Goal: Information Seeking & Learning: Learn about a topic

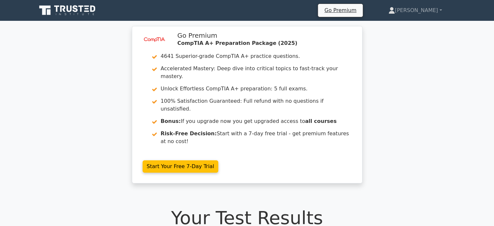
click at [73, 10] on icon at bounding box center [75, 8] width 5 height 7
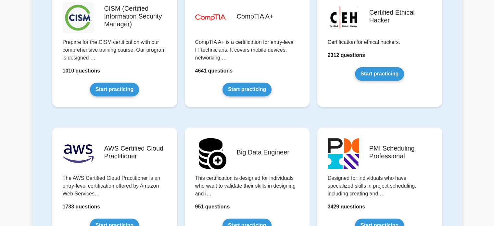
scroll to position [942, 0]
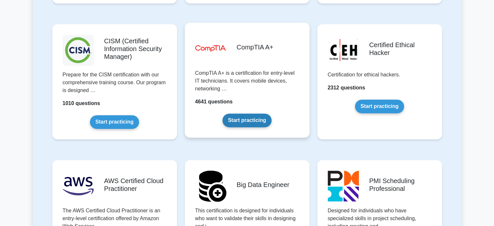
click at [248, 118] on link "Start practicing" at bounding box center [246, 120] width 49 height 14
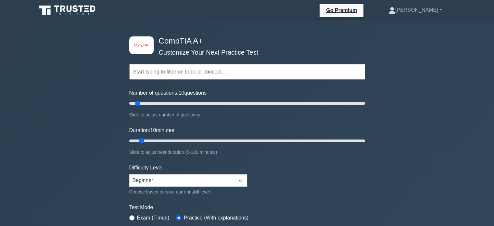
click at [166, 69] on input "text" at bounding box center [247, 72] width 236 height 16
type input "r"
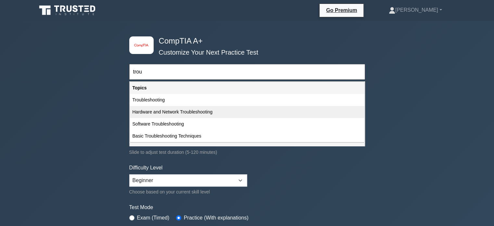
click at [142, 109] on div "Hardware and Network Troubleshooting" at bounding box center [247, 112] width 234 height 12
type input "Hardware and Network Troubleshooting"
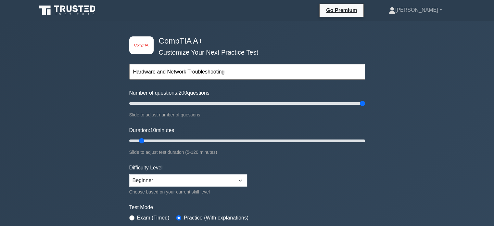
drag, startPoint x: 145, startPoint y: 103, endPoint x: 447, endPoint y: 105, distance: 301.3
type input "200"
click at [365, 105] on input "Number of questions: 200 questions" at bounding box center [247, 103] width 236 height 8
drag, startPoint x: 247, startPoint y: 139, endPoint x: 452, endPoint y: 146, distance: 204.3
type input "120"
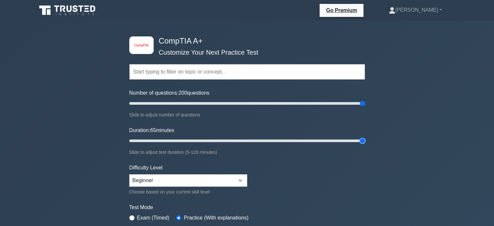
click at [365, 144] on input "Duration: 65 minutes" at bounding box center [247, 141] width 236 height 8
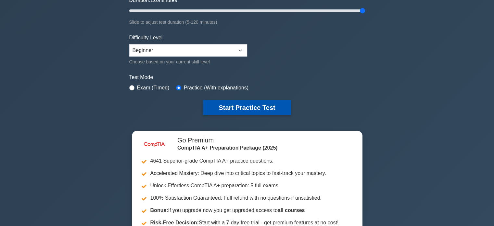
click at [219, 104] on button "Start Practice Test" at bounding box center [247, 107] width 88 height 15
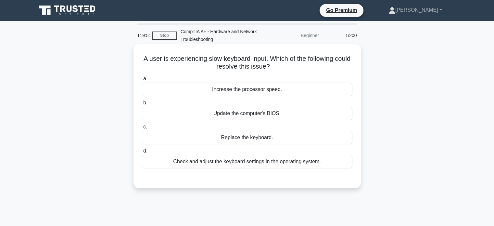
click at [230, 165] on div "Check and adjust the keyboard settings in the operating system." at bounding box center [247, 162] width 210 height 14
click at [142, 153] on input "d. Check and adjust the keyboard settings in the operating system." at bounding box center [142, 151] width 0 height 4
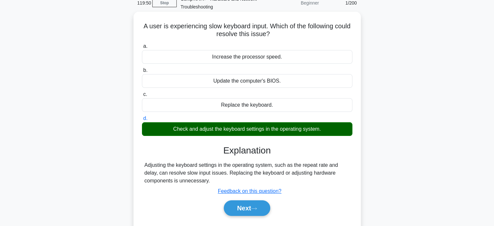
scroll to position [97, 0]
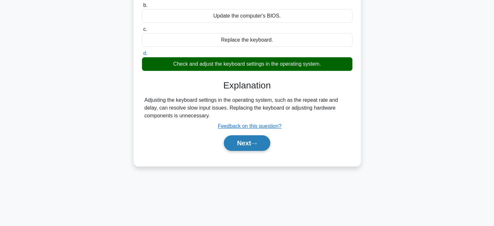
click at [249, 144] on button "Next" at bounding box center [247, 143] width 46 height 16
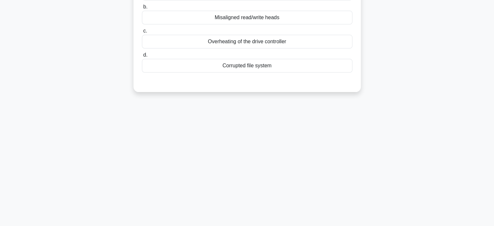
scroll to position [0, 0]
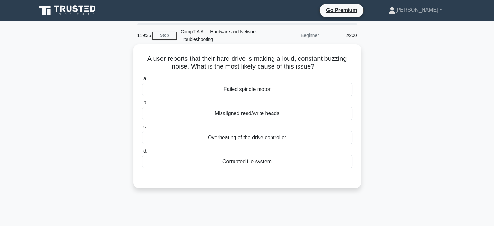
click at [238, 163] on div "Corrupted file system" at bounding box center [247, 162] width 210 height 14
click at [142, 153] on input "d. Corrupted file system" at bounding box center [142, 151] width 0 height 4
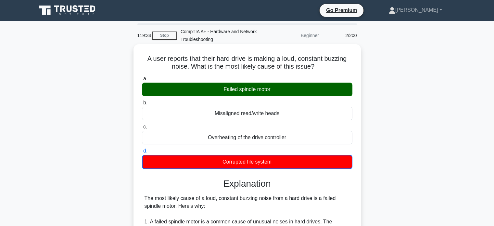
drag, startPoint x: 222, startPoint y: 88, endPoint x: 302, endPoint y: 99, distance: 80.3
click at [287, 97] on div "a. Failed spindle motor b. Misaligned read/write heads c. d." at bounding box center [247, 121] width 218 height 97
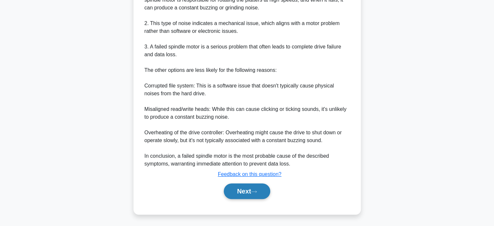
click at [232, 192] on button "Next" at bounding box center [247, 191] width 46 height 16
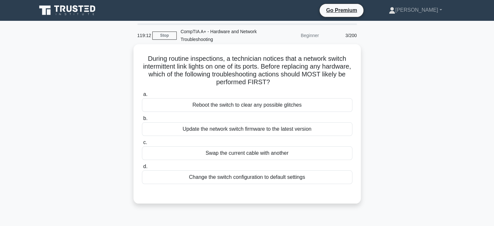
drag, startPoint x: 143, startPoint y: 59, endPoint x: 323, endPoint y: 79, distance: 180.6
click at [323, 79] on h5 "During routine inspections, a technician notices that a network switch intermit…" at bounding box center [247, 71] width 212 height 32
click at [255, 77] on h5 "During routine inspections, a technician notices that a network switch intermit…" at bounding box center [247, 71] width 212 height 32
drag, startPoint x: 150, startPoint y: 67, endPoint x: 210, endPoint y: 70, distance: 60.5
click at [210, 70] on h5 "During routine inspections, a technician notices that a network switch intermit…" at bounding box center [247, 71] width 212 height 32
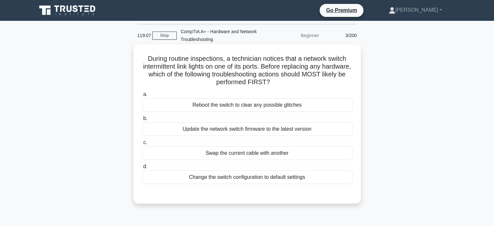
click at [171, 61] on h5 "During routine inspections, a technician notices that a network switch intermit…" at bounding box center [247, 71] width 212 height 32
drag, startPoint x: 150, startPoint y: 58, endPoint x: 238, endPoint y: 62, distance: 88.1
click at [238, 62] on h5 "During routine inspections, a technician notices that a network switch intermit…" at bounding box center [247, 71] width 212 height 32
click at [263, 63] on h5 "During routine inspections, a technician notices that a network switch intermit…" at bounding box center [247, 71] width 212 height 32
drag, startPoint x: 156, startPoint y: 67, endPoint x: 222, endPoint y: 67, distance: 66.2
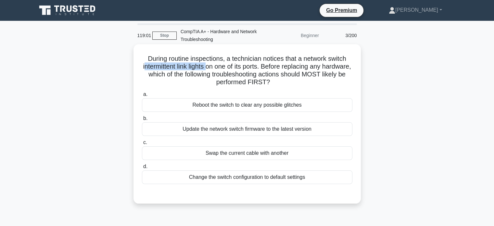
click at [222, 67] on h5 "During routine inspections, a technician notices that a network switch intermit…" at bounding box center [247, 71] width 212 height 32
click at [245, 69] on h5 "During routine inspections, a technician notices that a network switch intermit…" at bounding box center [247, 71] width 212 height 32
click at [216, 127] on div "Update the network switch firmware to the latest version" at bounding box center [247, 129] width 210 height 14
click at [142, 120] on input "b. Update the network switch firmware to the latest version" at bounding box center [142, 118] width 0 height 4
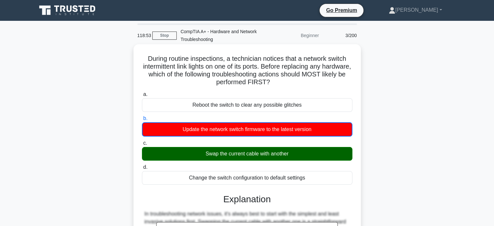
drag, startPoint x: 239, startPoint y: 157, endPoint x: 276, endPoint y: 155, distance: 36.7
click at [276, 155] on div "Swap the current cable with another" at bounding box center [247, 154] width 210 height 14
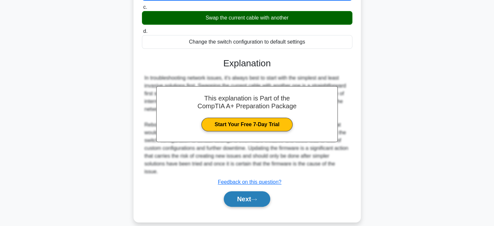
click at [250, 191] on button "Next" at bounding box center [247, 199] width 46 height 16
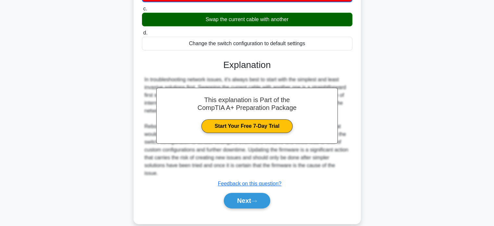
scroll to position [28, 0]
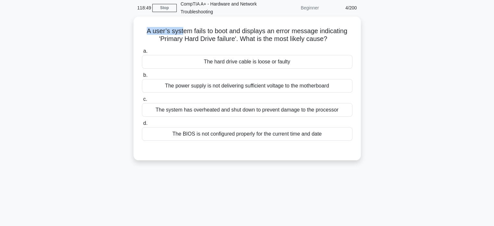
drag, startPoint x: 145, startPoint y: 26, endPoint x: 180, endPoint y: 32, distance: 35.5
click at [180, 32] on h5 "A user’s system fails to boot and displays an error message indicating 'Primary…" at bounding box center [247, 35] width 212 height 16
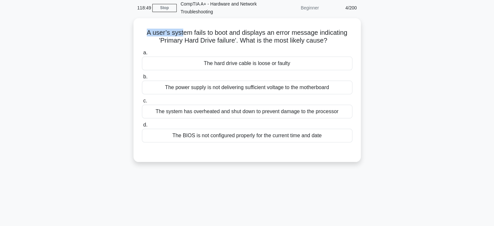
scroll to position [0, 0]
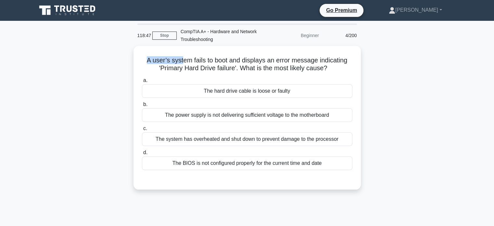
click at [69, 5] on icon at bounding box center [68, 10] width 62 height 12
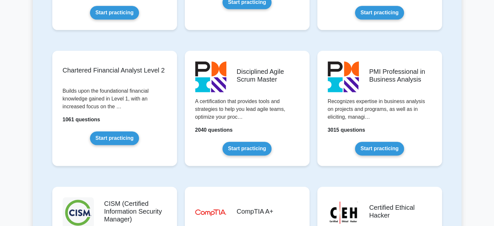
scroll to position [877, 0]
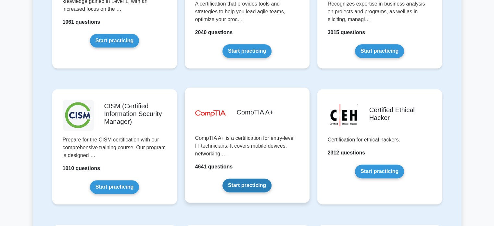
click at [252, 178] on link "Start practicing" at bounding box center [246, 185] width 49 height 14
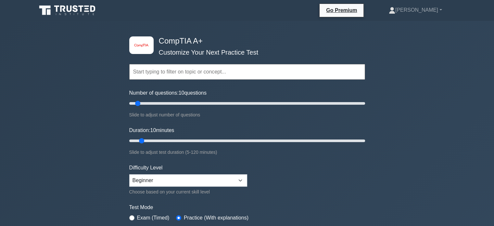
click at [223, 72] on input "text" at bounding box center [247, 72] width 236 height 16
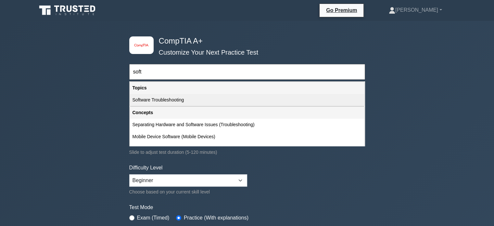
click at [188, 100] on div "Software Troubleshooting" at bounding box center [247, 100] width 234 height 12
type input "Software Troubleshooting"
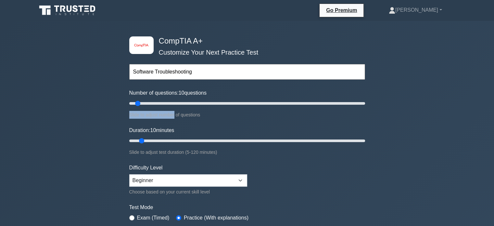
drag, startPoint x: 175, startPoint y: 109, endPoint x: 204, endPoint y: 106, distance: 28.4
click at [203, 106] on div "Number of questions: 10 questions Slide to adjust number of questions" at bounding box center [247, 104] width 236 height 30
click at [334, 102] on input "Number of questions: 175 questions" at bounding box center [247, 103] width 236 height 8
type input "200"
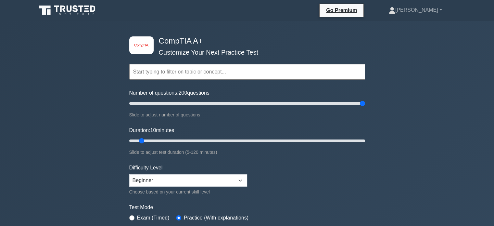
click at [319, 135] on div "Duration: 10 minutes Slide to adjust test duration (5-120 minutes)" at bounding box center [247, 141] width 236 height 30
drag, startPoint x: 319, startPoint y: 136, endPoint x: 390, endPoint y: 136, distance: 70.5
type input "120"
click at [365, 137] on input "Duration: 105 minutes" at bounding box center [247, 141] width 236 height 8
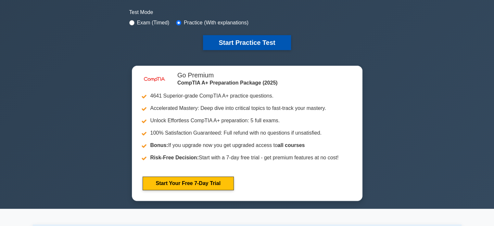
click at [248, 42] on button "Start Practice Test" at bounding box center [247, 42] width 88 height 15
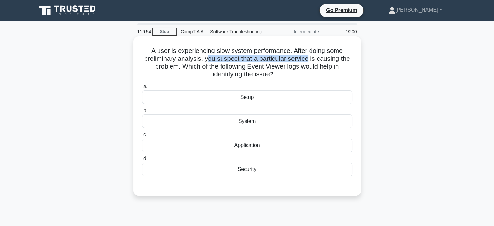
drag, startPoint x: 237, startPoint y: 64, endPoint x: 315, endPoint y: 71, distance: 77.9
click at [315, 71] on h5 "A user is experiencing slow system performance. After doing some preliminary an…" at bounding box center [247, 63] width 212 height 32
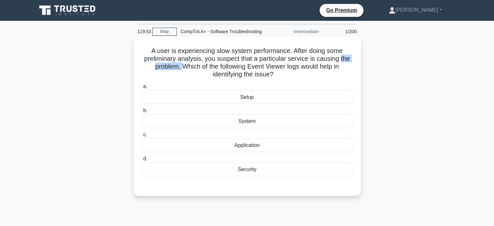
drag, startPoint x: 140, startPoint y: 75, endPoint x: 186, endPoint y: 76, distance: 46.8
click at [186, 76] on div "A user is experiencing slow system performance. After doing some preliminary an…" at bounding box center [247, 116] width 222 height 154
click at [186, 76] on h5 "A user is experiencing slow system performance. After doing some preliminary an…" at bounding box center [247, 63] width 212 height 32
click at [243, 126] on div "System" at bounding box center [247, 121] width 210 height 14
click at [142, 113] on input "b. System" at bounding box center [142, 110] width 0 height 4
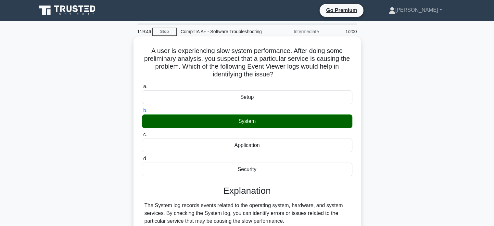
scroll to position [125, 0]
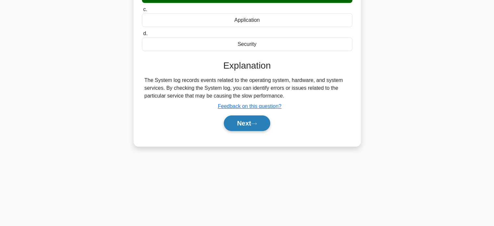
click at [252, 130] on button "Next" at bounding box center [247, 123] width 46 height 16
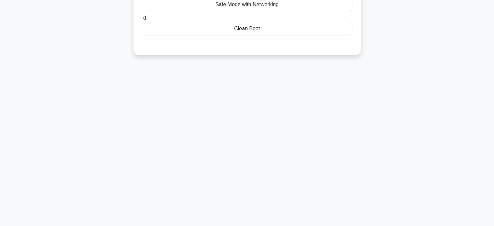
scroll to position [28, 0]
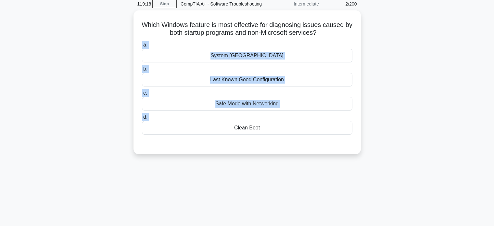
drag, startPoint x: 232, startPoint y: 133, endPoint x: 123, endPoint y: 51, distance: 136.8
click at [123, 51] on div "Which Windows feature is most effective for diagnosing issues caused by both st…" at bounding box center [247, 85] width 429 height 151
click at [122, 51] on div "Which Windows feature is most effective for diagnosing issues caused by both st…" at bounding box center [247, 85] width 429 height 151
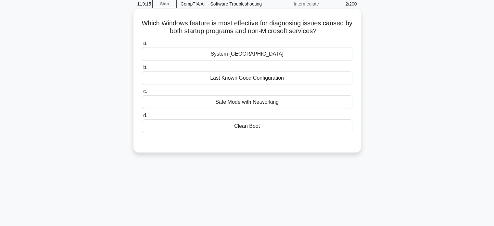
click at [241, 85] on div "Last Known Good Configuration" at bounding box center [247, 78] width 210 height 14
click at [142, 69] on input "b. Last Known Good Configuration" at bounding box center [142, 67] width 0 height 4
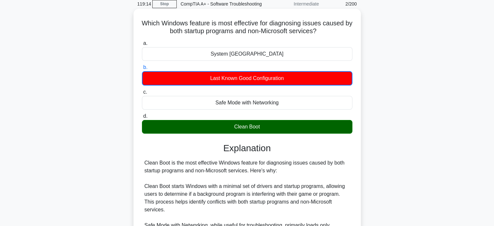
scroll to position [157, 0]
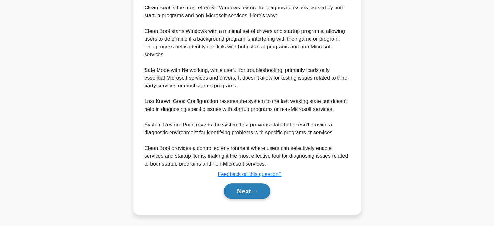
click at [246, 188] on button "Next" at bounding box center [247, 191] width 46 height 16
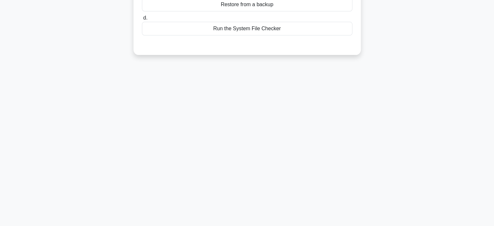
scroll to position [28, 0]
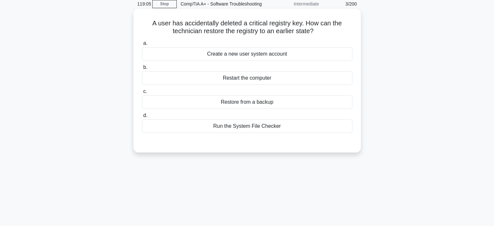
click at [231, 109] on div "Restore from a backup" at bounding box center [247, 102] width 210 height 14
click at [142, 94] on input "c. Restore from a backup" at bounding box center [142, 91] width 0 height 4
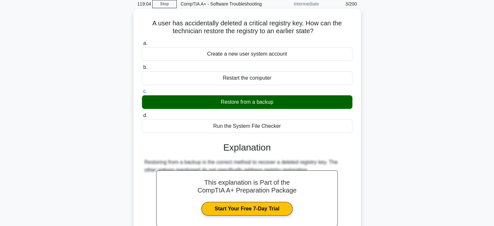
scroll to position [125, 0]
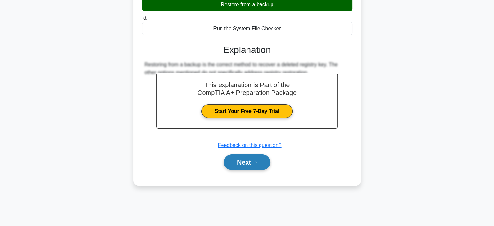
click at [235, 170] on button "Next" at bounding box center [247, 162] width 46 height 16
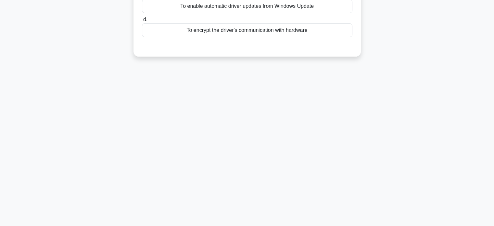
scroll to position [0, 0]
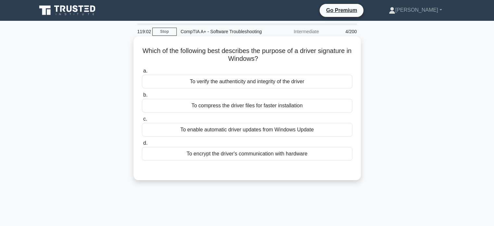
drag, startPoint x: 142, startPoint y: 61, endPoint x: 281, endPoint y: 65, distance: 139.7
click at [281, 63] on h5 "Which of the following best describes the purpose of a driver signature in Wind…" at bounding box center [247, 55] width 212 height 16
drag, startPoint x: 166, startPoint y: 58, endPoint x: 266, endPoint y: 60, distance: 99.7
click at [266, 60] on h5 "Which of the following best describes the purpose of a driver signature in Wind…" at bounding box center [247, 55] width 212 height 16
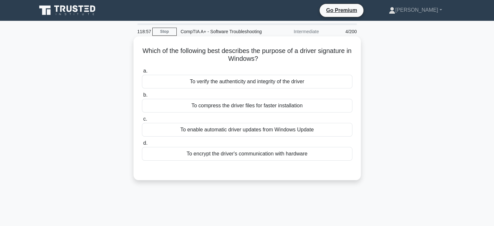
click at [275, 63] on h5 "Which of the following best describes the purpose of a driver signature in Wind…" at bounding box center [247, 55] width 212 height 16
drag, startPoint x: 305, startPoint y: 59, endPoint x: 349, endPoint y: 63, distance: 44.3
click at [349, 63] on h5 "Which of the following best describes the purpose of a driver signature in Wind…" at bounding box center [247, 55] width 212 height 16
click at [348, 62] on h5 "Which of the following best describes the purpose of a driver signature in Wind…" at bounding box center [247, 55] width 212 height 16
drag, startPoint x: 353, startPoint y: 59, endPoint x: 306, endPoint y: 58, distance: 47.1
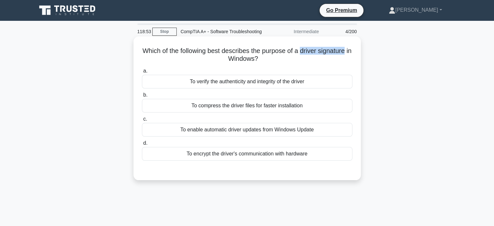
click at [306, 58] on div "Which of the following best describes the purpose of a driver signature in Wind…" at bounding box center [247, 108] width 222 height 138
click at [196, 74] on div "a. To verify the authenticity and integrity of the driver b. To compress the dr…" at bounding box center [247, 114] width 218 height 96
click at [202, 160] on div "To encrypt the driver's communication with hardware" at bounding box center [247, 154] width 210 height 14
click at [142, 145] on input "d. To encrypt the driver's communication with hardware" at bounding box center [142, 143] width 0 height 4
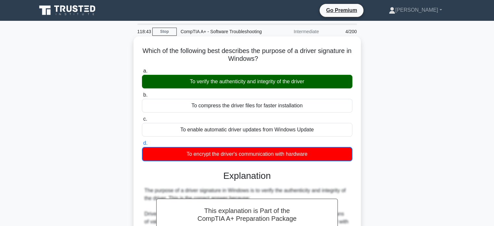
drag, startPoint x: 194, startPoint y: 89, endPoint x: 303, endPoint y: 94, distance: 109.2
click at [303, 88] on div "To verify the authenticity and integrity of the driver" at bounding box center [247, 82] width 210 height 14
click at [318, 88] on div "To verify the authenticity and integrity of the driver" at bounding box center [247, 82] width 210 height 14
click at [142, 73] on input "a. To verify the authenticity and integrity of the driver" at bounding box center [142, 71] width 0 height 4
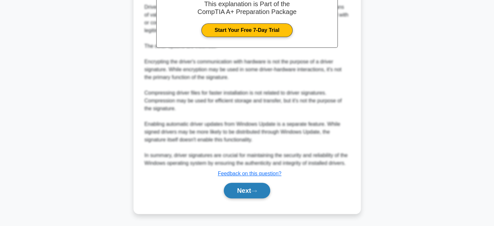
click at [233, 188] on button "Next" at bounding box center [247, 190] width 46 height 16
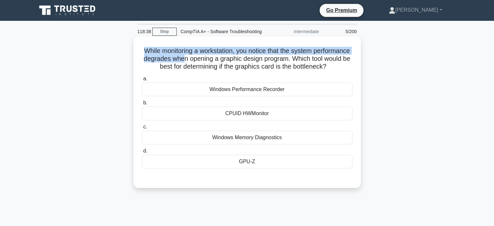
drag, startPoint x: 159, startPoint y: 62, endPoint x: 223, endPoint y: 63, distance: 63.6
click at [223, 63] on h5 "While monitoring a workstation, you notice that the system performance degrades…" at bounding box center [247, 59] width 212 height 24
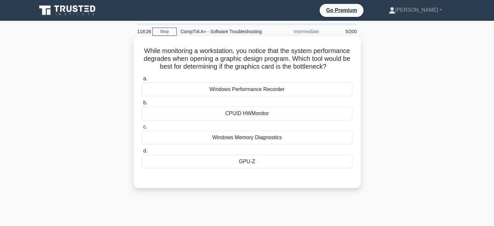
click at [230, 144] on div "Windows Memory Diagnostics" at bounding box center [247, 138] width 210 height 14
click at [142, 129] on input "c. Windows Memory Diagnostics" at bounding box center [142, 127] width 0 height 4
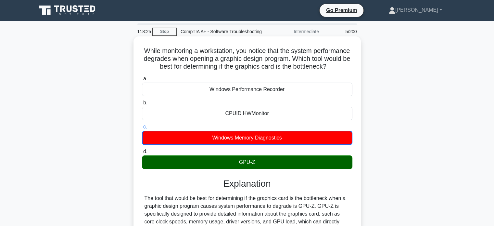
scroll to position [65, 0]
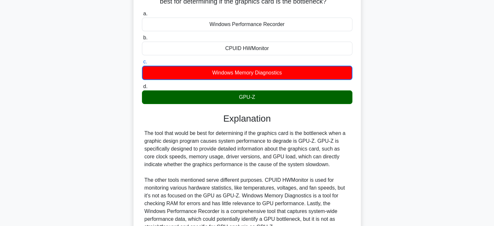
click at [247, 104] on div "GPU-Z" at bounding box center [247, 97] width 210 height 14
click at [142, 89] on input "d. GPU-Z" at bounding box center [142, 86] width 0 height 4
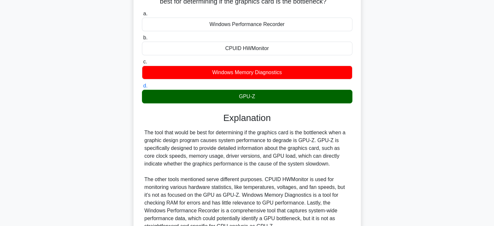
click at [247, 103] on div "GPU-Z" at bounding box center [247, 97] width 210 height 14
click at [142, 88] on input "d. GPU-Z" at bounding box center [142, 86] width 0 height 4
click at [247, 103] on div "GPU-Z" at bounding box center [247, 97] width 210 height 14
click at [142, 88] on input "d. GPU-Z" at bounding box center [142, 86] width 0 height 4
click at [247, 103] on div "GPU-Z" at bounding box center [247, 97] width 210 height 14
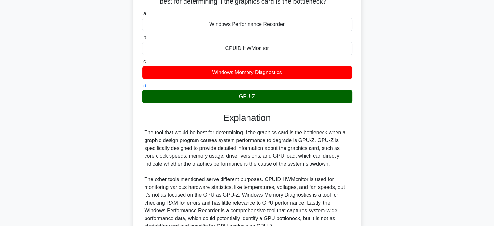
click at [142, 88] on input "d. GPU-Z" at bounding box center [142, 86] width 0 height 4
drag, startPoint x: 157, startPoint y: 9, endPoint x: 225, endPoint y: 11, distance: 67.6
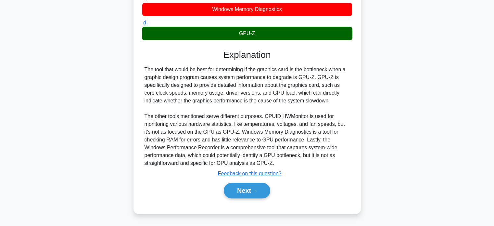
scroll to position [32, 0]
click at [239, 192] on button "Next" at bounding box center [247, 190] width 46 height 16
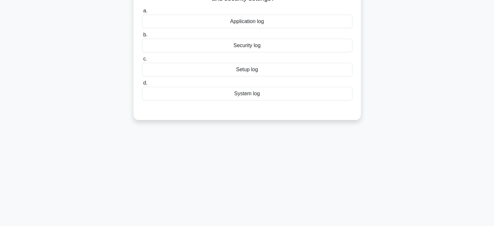
scroll to position [0, 0]
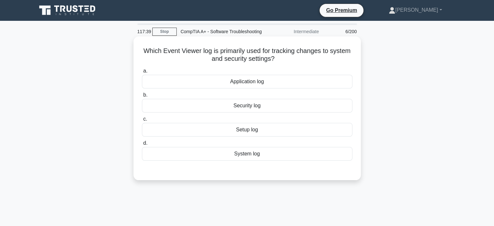
drag, startPoint x: 157, startPoint y: 58, endPoint x: 318, endPoint y: 70, distance: 161.2
click at [318, 63] on h5 "Which Event Viewer log is primarily used for tracking changes to system and sec…" at bounding box center [247, 55] width 212 height 16
click at [260, 111] on div "Security log" at bounding box center [247, 106] width 210 height 14
click at [142, 97] on input "b. Security log" at bounding box center [142, 95] width 0 height 4
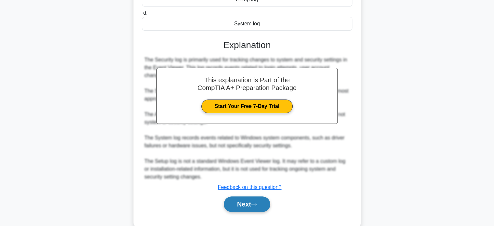
click at [234, 212] on button "Next" at bounding box center [247, 204] width 46 height 16
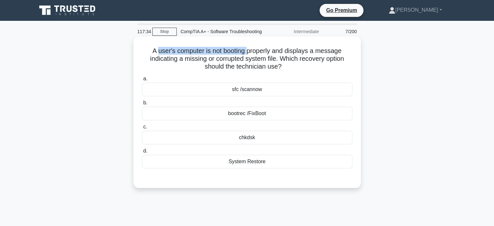
drag, startPoint x: 162, startPoint y: 60, endPoint x: 249, endPoint y: 60, distance: 87.3
click at [249, 60] on h5 "A user's computer is not booting properly and displays a message indicating a m…" at bounding box center [247, 59] width 212 height 24
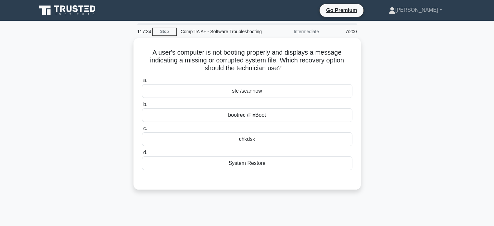
click at [129, 54] on div "A user's computer is not booting properly and displays a message indicating a m…" at bounding box center [247, 117] width 429 height 159
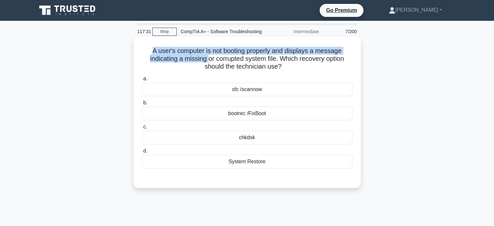
drag, startPoint x: 147, startPoint y: 58, endPoint x: 208, endPoint y: 65, distance: 61.0
click at [208, 65] on h5 "A user's computer is not booting properly and displays a message indicating a m…" at bounding box center [247, 59] width 212 height 24
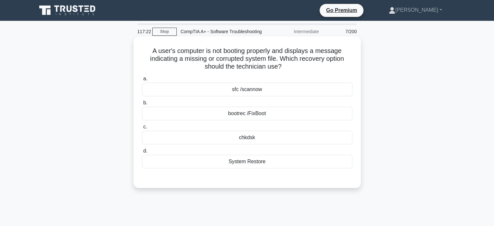
click at [245, 69] on h5 "A user's computer is not booting properly and displays a message indicating a m…" at bounding box center [247, 59] width 212 height 24
click at [281, 66] on h5 "A user's computer is not booting properly and displays a message indicating a m…" at bounding box center [247, 59] width 212 height 24
drag, startPoint x: 153, startPoint y: 59, endPoint x: 242, endPoint y: 62, distance: 89.3
click at [242, 62] on h5 "A user's computer is not booting properly and displays a message indicating a m…" at bounding box center [247, 59] width 212 height 24
drag, startPoint x: 82, startPoint y: 101, endPoint x: 263, endPoint y: 124, distance: 182.7
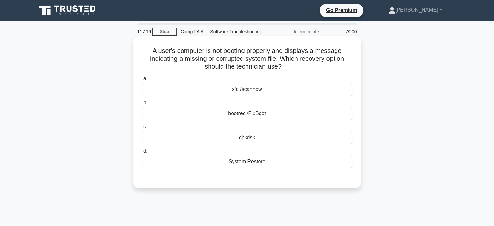
click at [86, 101] on div "A user's computer is not booting properly and displays a message indicating a m…" at bounding box center [247, 117] width 429 height 159
click at [256, 120] on div "bootrec /FixBoot" at bounding box center [247, 113] width 210 height 14
click at [142, 105] on input "b. bootrec /FixBoot" at bounding box center [142, 103] width 0 height 4
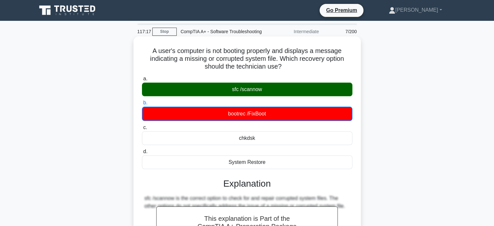
drag, startPoint x: 227, startPoint y: 94, endPoint x: 350, endPoint y: 97, distance: 123.1
click at [332, 96] on div "sfc /scannow" at bounding box center [247, 89] width 210 height 14
drag, startPoint x: 317, startPoint y: 60, endPoint x: 194, endPoint y: 63, distance: 123.1
click at [314, 60] on h5 "A user's computer is not booting properly and displays a message indicating a m…" at bounding box center [247, 59] width 212 height 24
click at [166, 60] on h5 "A user's computer is not booting properly and displays a message indicating a m…" at bounding box center [247, 59] width 212 height 24
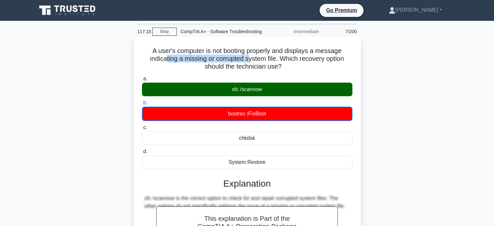
drag, startPoint x: 164, startPoint y: 64, endPoint x: 257, endPoint y: 70, distance: 93.7
click at [255, 70] on h5 "A user's computer is not booting properly and displays a message indicating a m…" at bounding box center [247, 59] width 212 height 24
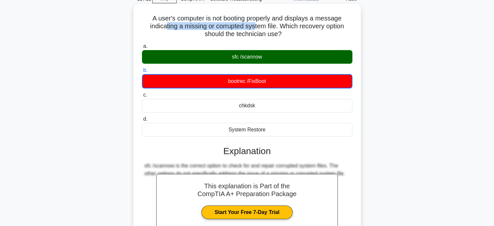
scroll to position [125, 0]
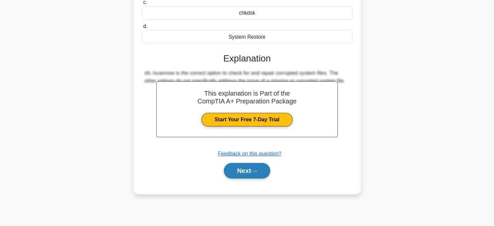
click at [242, 173] on button "Next" at bounding box center [247, 171] width 46 height 16
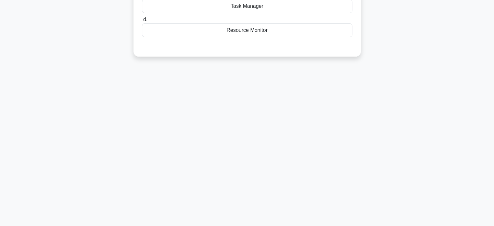
scroll to position [0, 0]
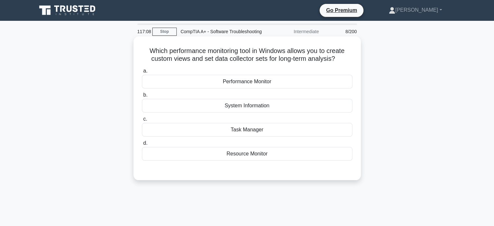
drag, startPoint x: 139, startPoint y: 57, endPoint x: 341, endPoint y: 66, distance: 201.5
click at [340, 66] on div "Which performance monitoring tool in Windows allows you to create custom views …" at bounding box center [247, 108] width 222 height 138
click at [343, 63] on icon ".spinner_0XTQ{transform-origin:center;animation:spinner_y6GP .75s linear infini…" at bounding box center [339, 59] width 8 height 8
click at [150, 63] on h5 "Which performance monitoring tool in Windows allows you to create custom views …" at bounding box center [247, 55] width 212 height 16
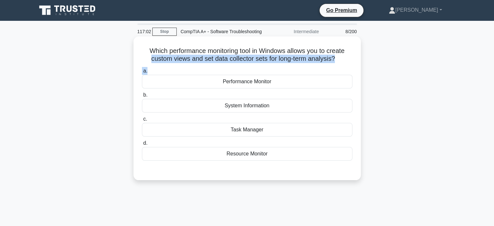
drag, startPoint x: 147, startPoint y: 65, endPoint x: 334, endPoint y: 74, distance: 187.2
click at [334, 74] on div "Which performance monitoring tool in Windows allows you to create custom views …" at bounding box center [247, 108] width 222 height 138
click at [350, 73] on div "Which performance monitoring tool in Windows allows you to create custom views …" at bounding box center [247, 108] width 222 height 138
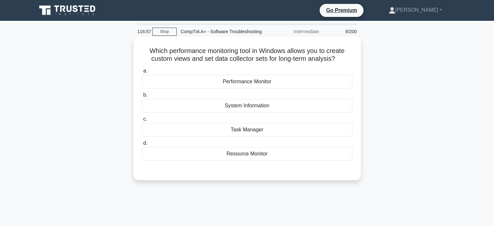
click at [234, 160] on div "Resource Monitor" at bounding box center [247, 154] width 210 height 14
click at [142, 145] on input "d. Resource Monitor" at bounding box center [142, 143] width 0 height 4
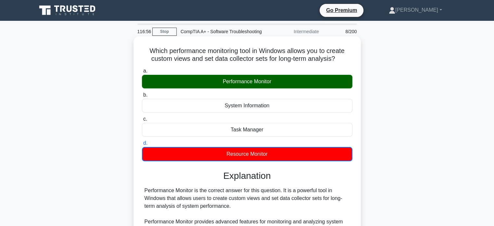
drag, startPoint x: 220, startPoint y: 89, endPoint x: 318, endPoint y: 90, distance: 98.1
click at [291, 88] on div "Performance Monitor" at bounding box center [247, 82] width 210 height 14
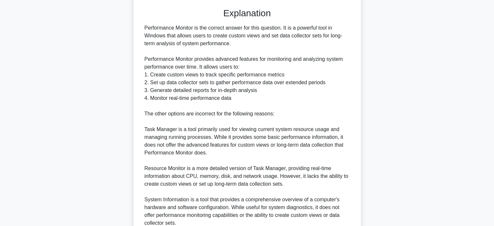
scroll to position [253, 0]
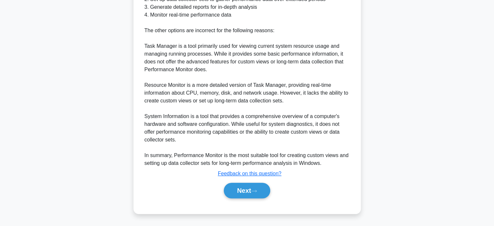
click at [209, 190] on div "Next" at bounding box center [247, 190] width 213 height 16
click at [226, 191] on button "Next" at bounding box center [247, 190] width 46 height 16
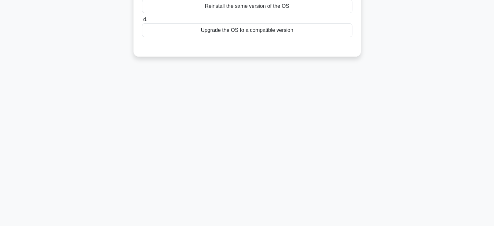
scroll to position [0, 0]
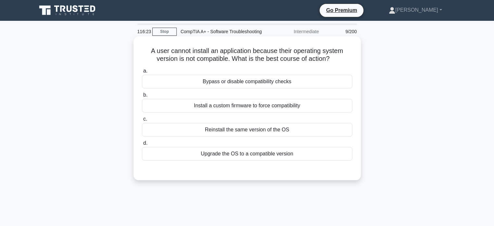
click at [216, 159] on div "Upgrade the OS to a compatible version" at bounding box center [247, 154] width 210 height 14
click at [142, 145] on input "d. Upgrade the OS to a compatible version" at bounding box center [142, 143] width 0 height 4
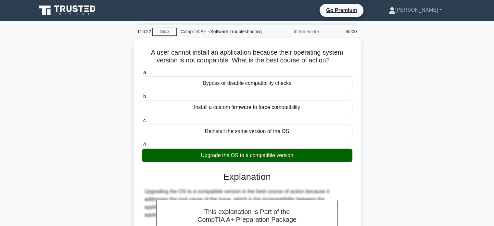
scroll to position [97, 0]
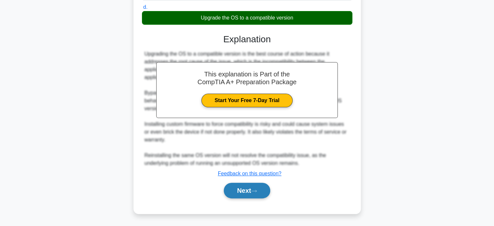
click at [237, 190] on button "Next" at bounding box center [247, 190] width 46 height 16
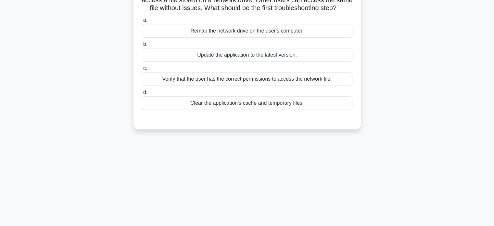
scroll to position [0, 0]
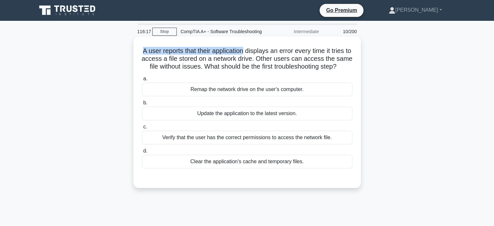
drag, startPoint x: 142, startPoint y: 60, endPoint x: 252, endPoint y: 59, distance: 110.1
click at [248, 59] on h5 "A user reports that their application displays an error every time it tries to …" at bounding box center [247, 59] width 212 height 24
click at [253, 59] on h5 "A user reports that their application displays an error every time it tries to …" at bounding box center [247, 59] width 212 height 24
click at [192, 144] on div "Verify that the user has the correct permissions to access the network file." at bounding box center [247, 138] width 210 height 14
click at [142, 129] on input "c. Verify that the user has the correct permissions to access the network file." at bounding box center [142, 127] width 0 height 4
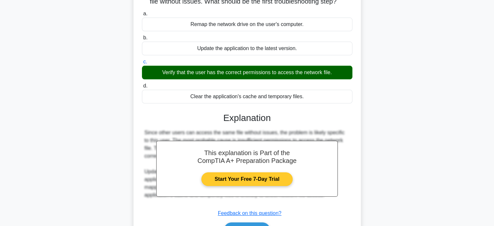
scroll to position [125, 0]
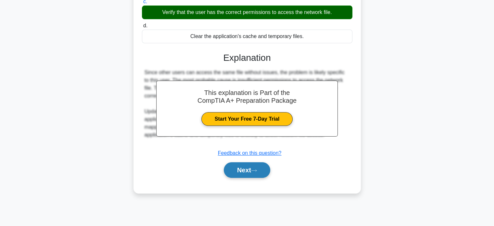
click at [247, 178] on button "Next" at bounding box center [247, 170] width 46 height 16
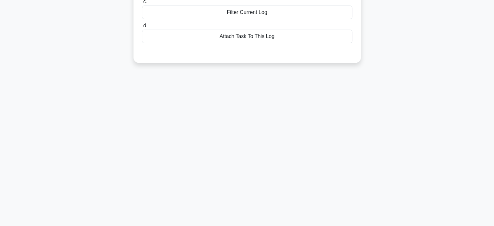
scroll to position [0, 0]
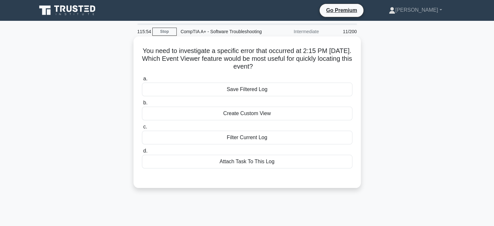
drag, startPoint x: 149, startPoint y: 60, endPoint x: 302, endPoint y: 72, distance: 154.1
click at [302, 71] on h5 "You need to investigate a specific error that occurred at 2:15 PM yesterday. Wh…" at bounding box center [247, 59] width 212 height 24
click at [262, 144] on div "Filter Current Log" at bounding box center [247, 138] width 210 height 14
click at [142, 129] on input "c. Filter Current Log" at bounding box center [142, 127] width 0 height 4
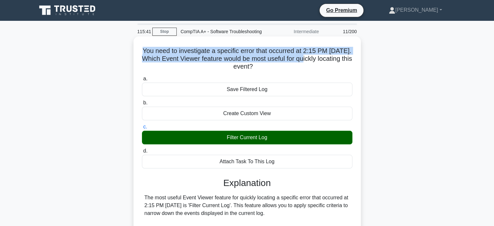
drag, startPoint x: 149, startPoint y: 58, endPoint x: 341, endPoint y: 67, distance: 192.1
click at [341, 67] on h5 "You need to investigate a specific error that occurred at 2:15 PM yesterday. Wh…" at bounding box center [247, 59] width 212 height 24
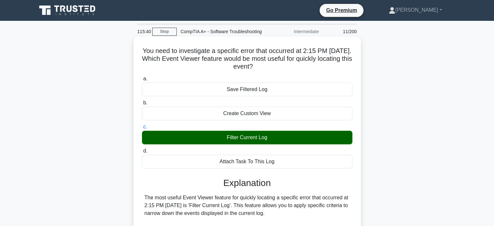
click at [337, 71] on h5 "You need to investigate a specific error that occurred at 2:15 PM yesterday. Wh…" at bounding box center [247, 59] width 212 height 24
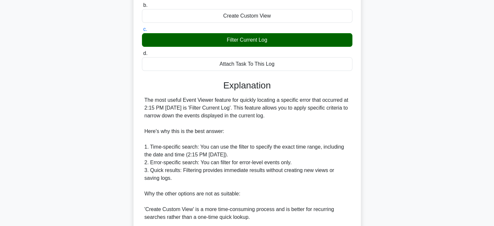
scroll to position [130, 0]
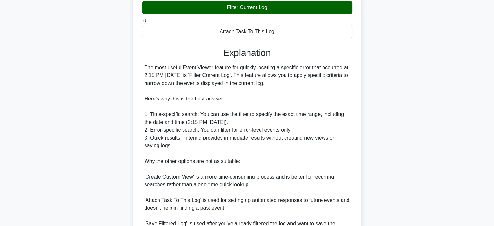
drag, startPoint x: 148, startPoint y: 123, endPoint x: 317, endPoint y: 128, distance: 168.9
click at [317, 128] on div "The most useful Event Viewer feature for quickly locating a specific error that…" at bounding box center [246, 149] width 205 height 171
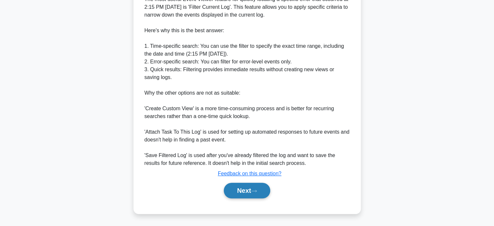
click at [234, 185] on button "Next" at bounding box center [247, 190] width 46 height 16
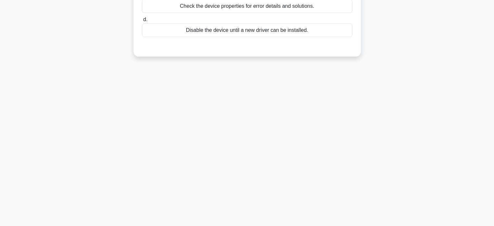
scroll to position [0, 0]
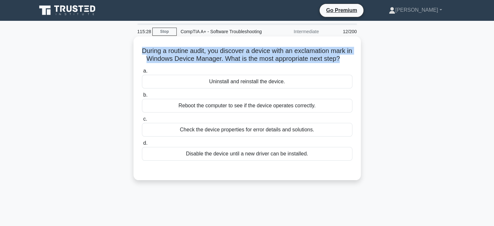
drag, startPoint x: 140, startPoint y: 58, endPoint x: 355, endPoint y: 65, distance: 214.7
click at [355, 65] on div "During a routine audit, you discover a device with an exclamation mark in Windo…" at bounding box center [247, 108] width 222 height 138
click at [345, 63] on h5 "During a routine audit, you discover a device with an exclamation mark in Windo…" at bounding box center [247, 55] width 212 height 16
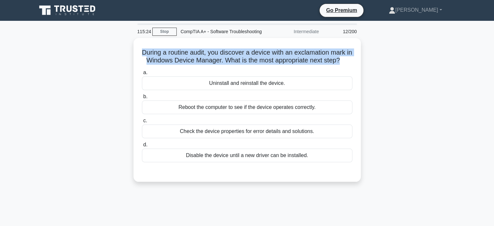
drag, startPoint x: 350, startPoint y: 70, endPoint x: 129, endPoint y: 55, distance: 221.6
click at [129, 54] on div "During a routine audit, you discover a device with an exclamation mark in Windo…" at bounding box center [247, 113] width 429 height 151
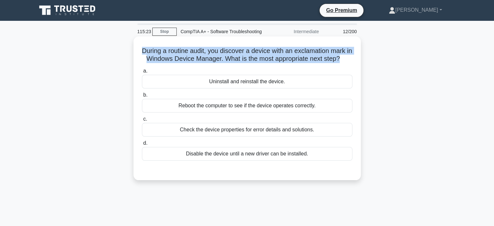
click at [133, 56] on div "During a routine audit, you discover a device with an exclamation mark in Windo…" at bounding box center [246, 108] width 227 height 144
click at [145, 57] on h5 "During a routine audit, you discover a device with an exclamation mark in Windo…" at bounding box center [247, 55] width 212 height 16
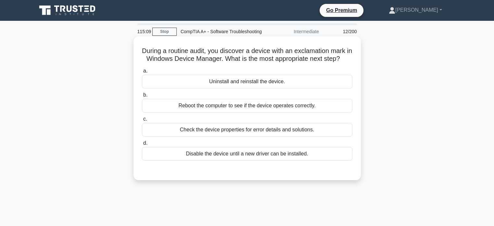
click at [210, 136] on div "Check the device properties for error details and solutions." at bounding box center [247, 130] width 210 height 14
click at [142, 121] on input "c. Check the device properties for error details and solutions." at bounding box center [142, 119] width 0 height 4
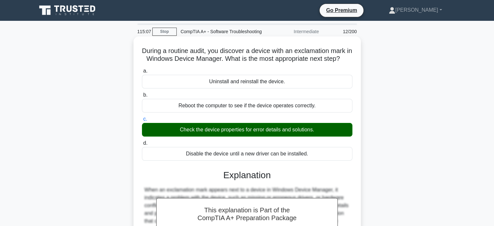
drag, startPoint x: 178, startPoint y: 144, endPoint x: 321, endPoint y: 144, distance: 142.5
click at [321, 136] on div "Check the device properties for error details and solutions." at bounding box center [247, 130] width 210 height 14
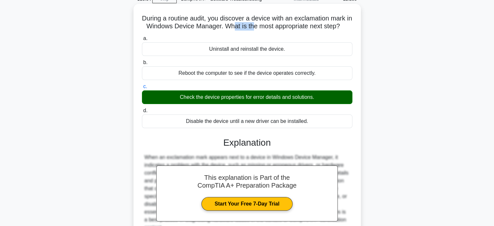
drag, startPoint x: 242, startPoint y: 35, endPoint x: 289, endPoint y: 39, distance: 47.0
click at [277, 31] on h5 "During a routine audit, you discover a device with an exclamation mark in Windo…" at bounding box center [247, 22] width 212 height 16
click at [311, 31] on h5 "During a routine audit, you discover a device with an exclamation mark in Windo…" at bounding box center [247, 22] width 212 height 16
drag, startPoint x: 145, startPoint y: 34, endPoint x: 204, endPoint y: 43, distance: 58.7
click at [189, 31] on h5 "During a routine audit, you discover a device with an exclamation mark in Windo…" at bounding box center [247, 22] width 212 height 16
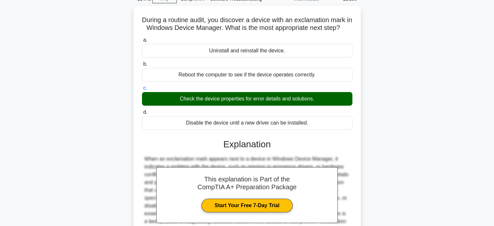
click at [403, 96] on div "During a routine audit, you discover a device with an exclamation mark in Windo…" at bounding box center [247, 146] width 429 height 281
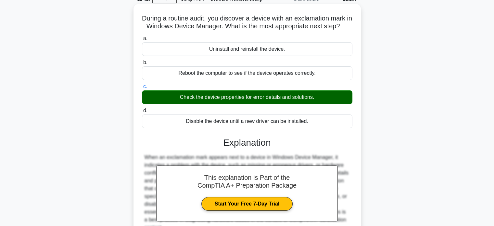
scroll to position [125, 0]
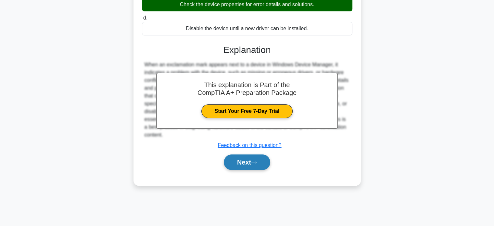
click at [240, 170] on button "Next" at bounding box center [247, 162] width 46 height 16
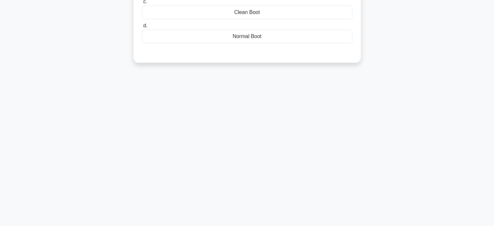
scroll to position [0, 0]
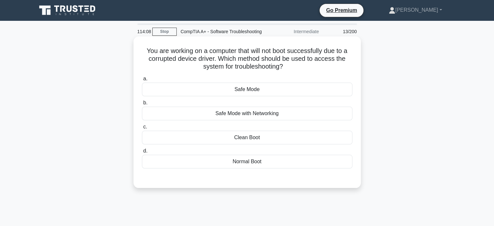
drag, startPoint x: 219, startPoint y: 66, endPoint x: 296, endPoint y: 79, distance: 78.4
click at [296, 71] on h5 "You are working on a computer that will not boot successfully due to a corrupte…" at bounding box center [247, 59] width 212 height 24
click at [297, 71] on h5 "You are working on a computer that will not boot successfully due to a corrupte…" at bounding box center [247, 59] width 212 height 24
click at [239, 96] on div "Safe Mode" at bounding box center [247, 89] width 210 height 14
click at [142, 81] on input "a. Safe Mode" at bounding box center [142, 79] width 0 height 4
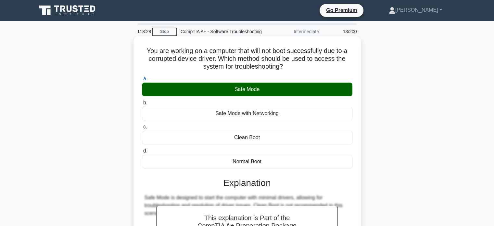
scroll to position [125, 0]
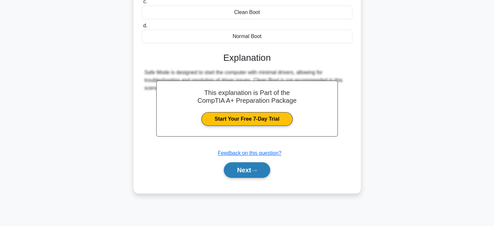
click at [238, 176] on button "Next" at bounding box center [247, 170] width 46 height 16
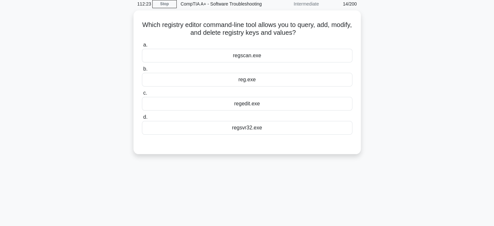
scroll to position [0, 0]
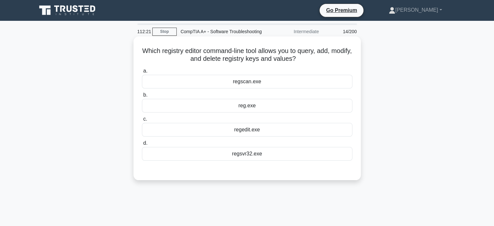
drag, startPoint x: 145, startPoint y: 56, endPoint x: 312, endPoint y: 69, distance: 167.3
click at [312, 63] on h5 "Which registry editor command-line tool allows you to query, add, modify, and d…" at bounding box center [247, 55] width 212 height 16
click at [304, 63] on icon ".spinner_0XTQ{transform-origin:center;animation:spinner_y6GP .75s linear infini…" at bounding box center [300, 59] width 8 height 8
click at [245, 136] on div "regedit.exe" at bounding box center [247, 130] width 210 height 14
click at [142, 121] on input "c. regedit.exe" at bounding box center [142, 119] width 0 height 4
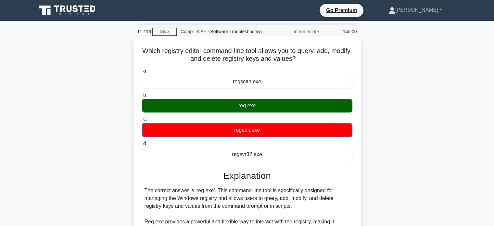
drag, startPoint x: 244, startPoint y: 112, endPoint x: 238, endPoint y: 113, distance: 5.5
click at [243, 112] on div "reg.exe" at bounding box center [247, 106] width 210 height 14
click at [142, 97] on input "b. reg.exe" at bounding box center [142, 95] width 0 height 4
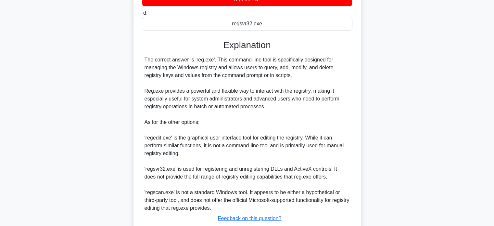
scroll to position [162, 0]
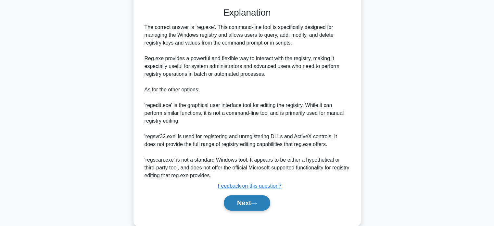
drag, startPoint x: 244, startPoint y: 206, endPoint x: 244, endPoint y: 202, distance: 3.3
click at [244, 206] on button "Next" at bounding box center [247, 203] width 46 height 16
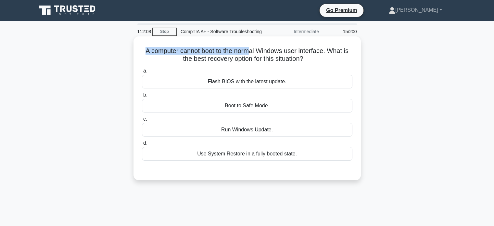
drag, startPoint x: 139, startPoint y: 59, endPoint x: 251, endPoint y: 57, distance: 112.0
click at [251, 57] on div "A computer cannot boot to the normal Windows user interface. What is the best r…" at bounding box center [247, 108] width 222 height 138
click at [251, 57] on h5 "A computer cannot boot to the normal Windows user interface. What is the best r…" at bounding box center [247, 55] width 212 height 16
drag, startPoint x: 197, startPoint y: 60, endPoint x: 243, endPoint y: 61, distance: 46.4
click at [239, 61] on h5 "A computer cannot boot to the normal Windows user interface. What is the best r…" at bounding box center [247, 55] width 212 height 16
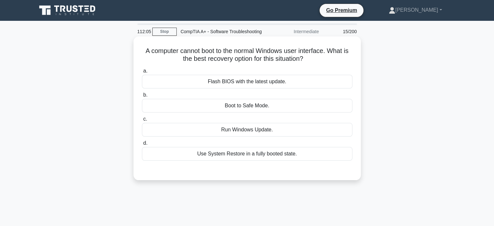
click at [243, 61] on h5 "A computer cannot boot to the normal Windows user interface. What is the best r…" at bounding box center [247, 55] width 212 height 16
click at [215, 111] on div "Boot to Safe Mode." at bounding box center [247, 106] width 210 height 14
click at [142, 97] on input "b. Boot to Safe Mode." at bounding box center [142, 95] width 0 height 4
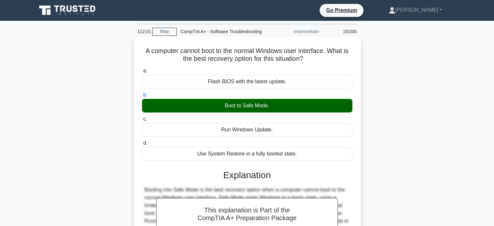
scroll to position [125, 0]
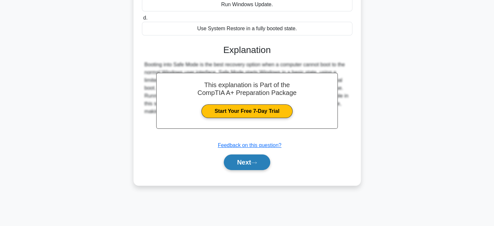
click at [229, 168] on button "Next" at bounding box center [247, 162] width 46 height 16
